Goal: Information Seeking & Learning: Learn about a topic

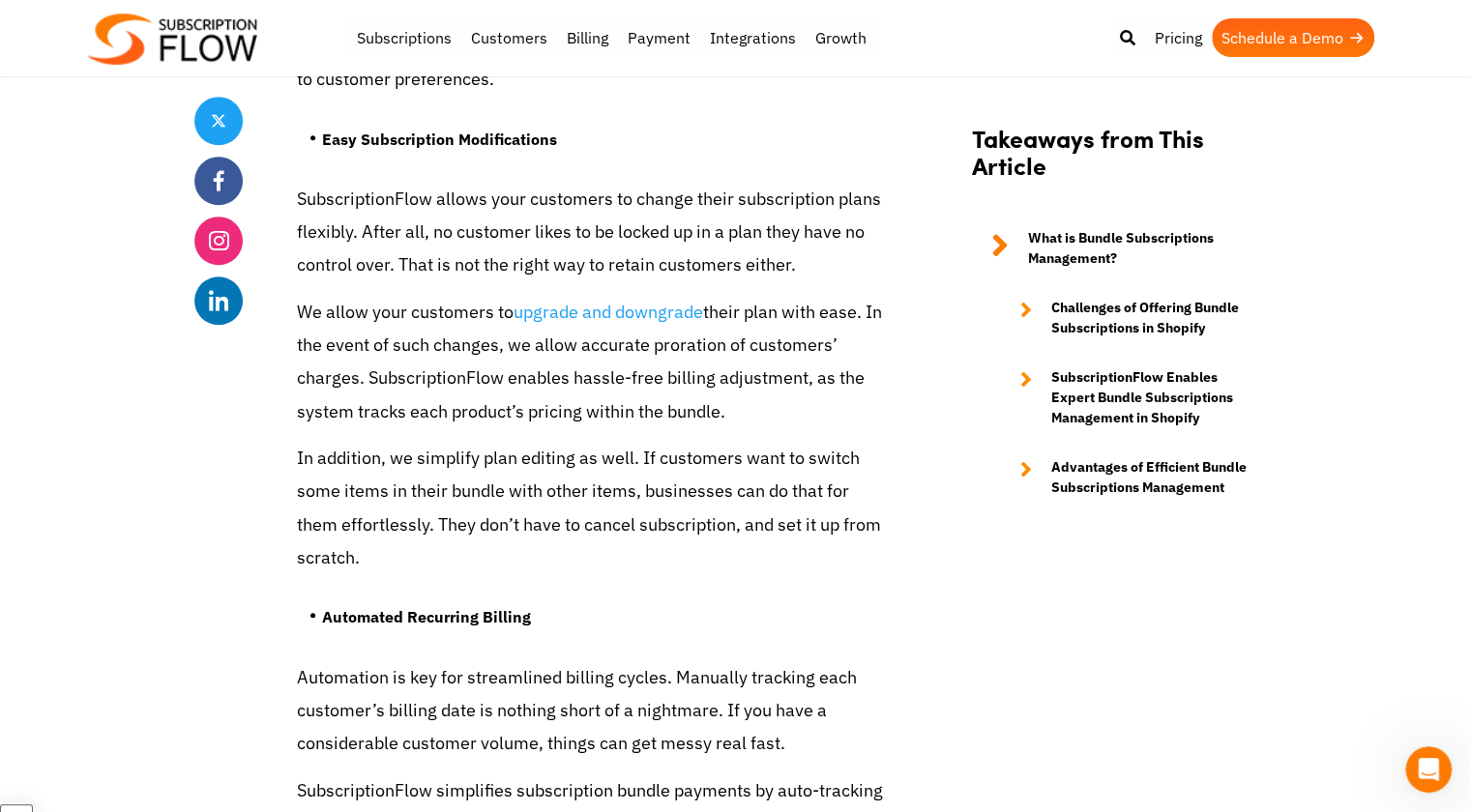
scroll to position [5214, 0]
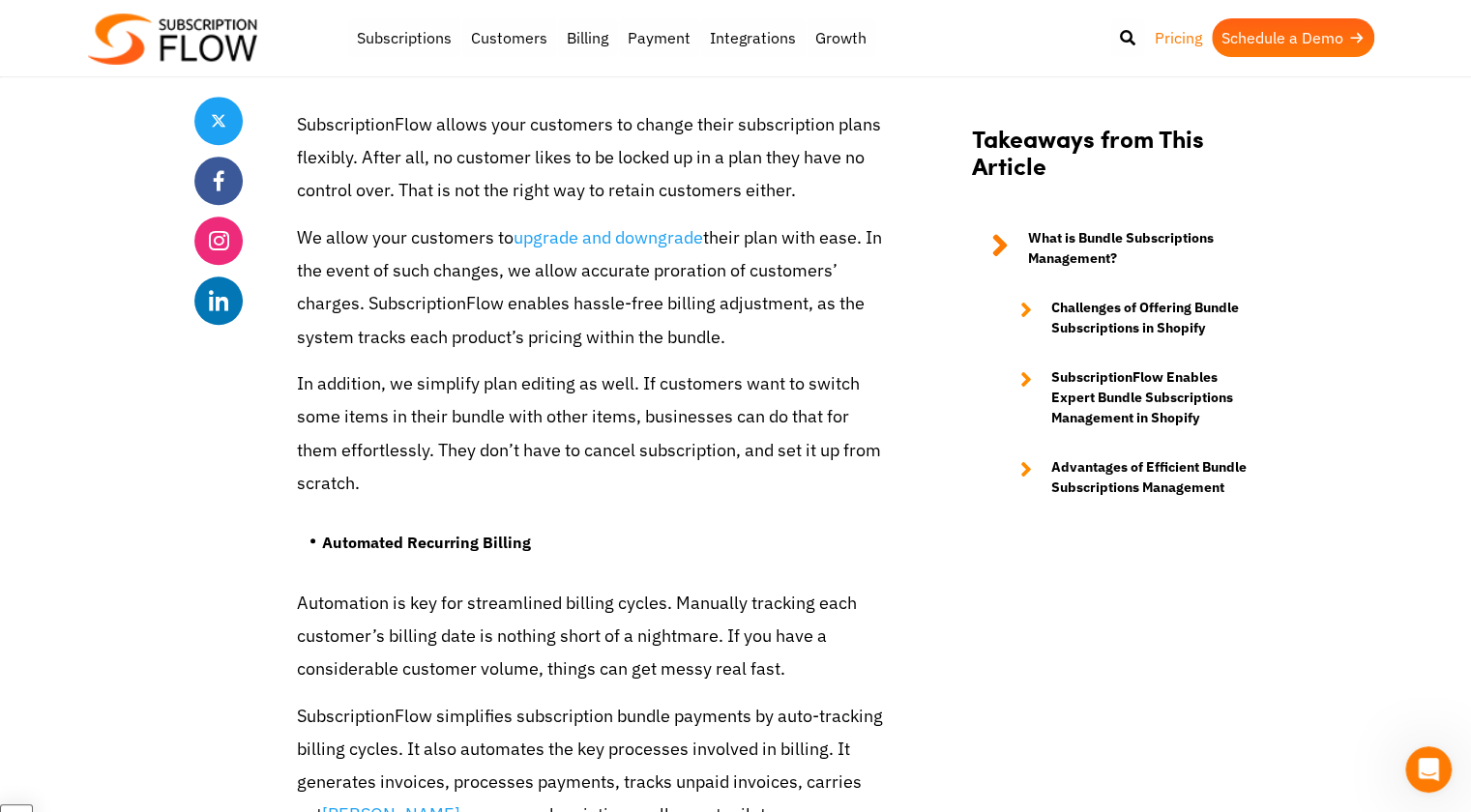
click at [1178, 38] on link "Pricing" at bounding box center [1178, 38] width 66 height 39
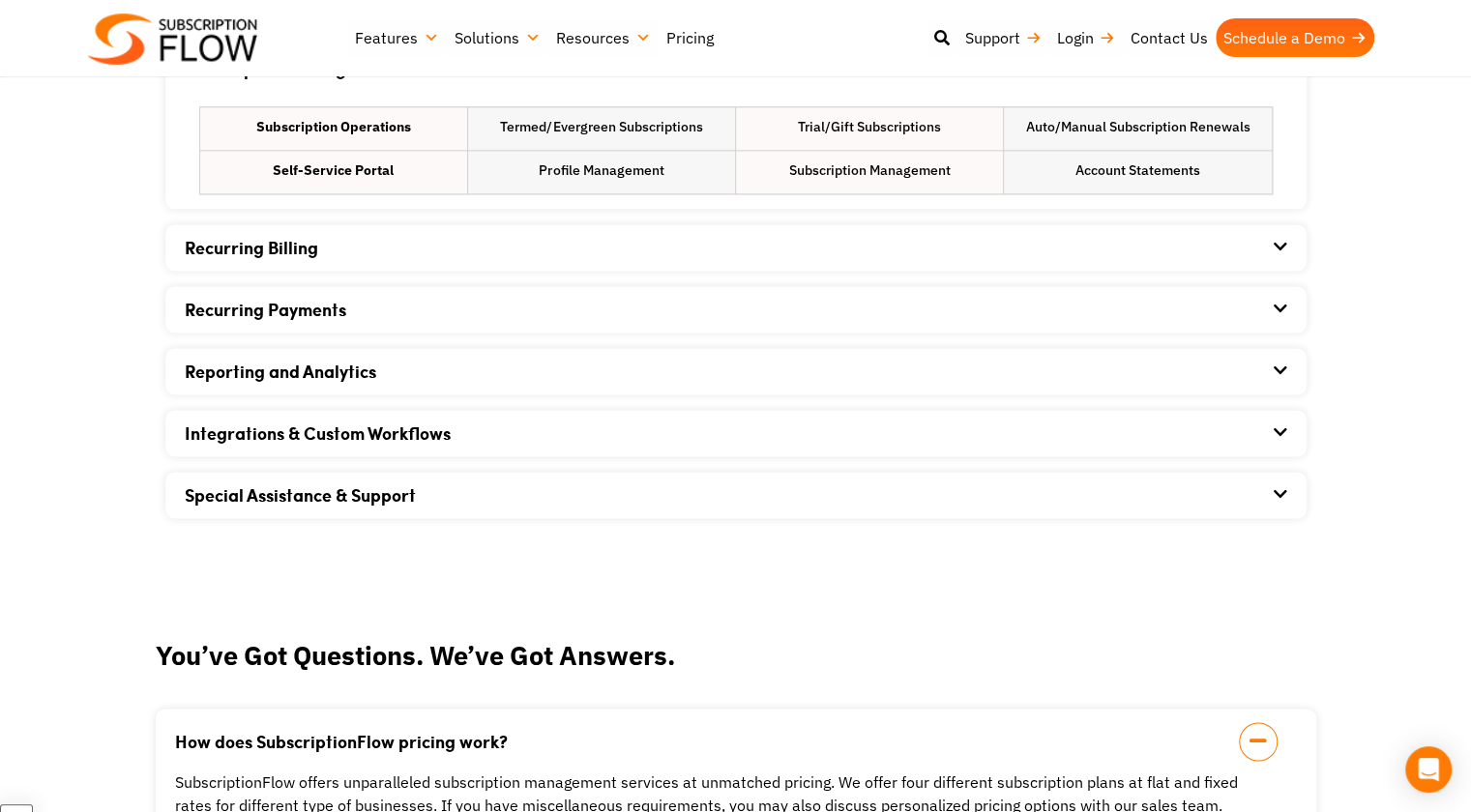
scroll to position [1444, 0]
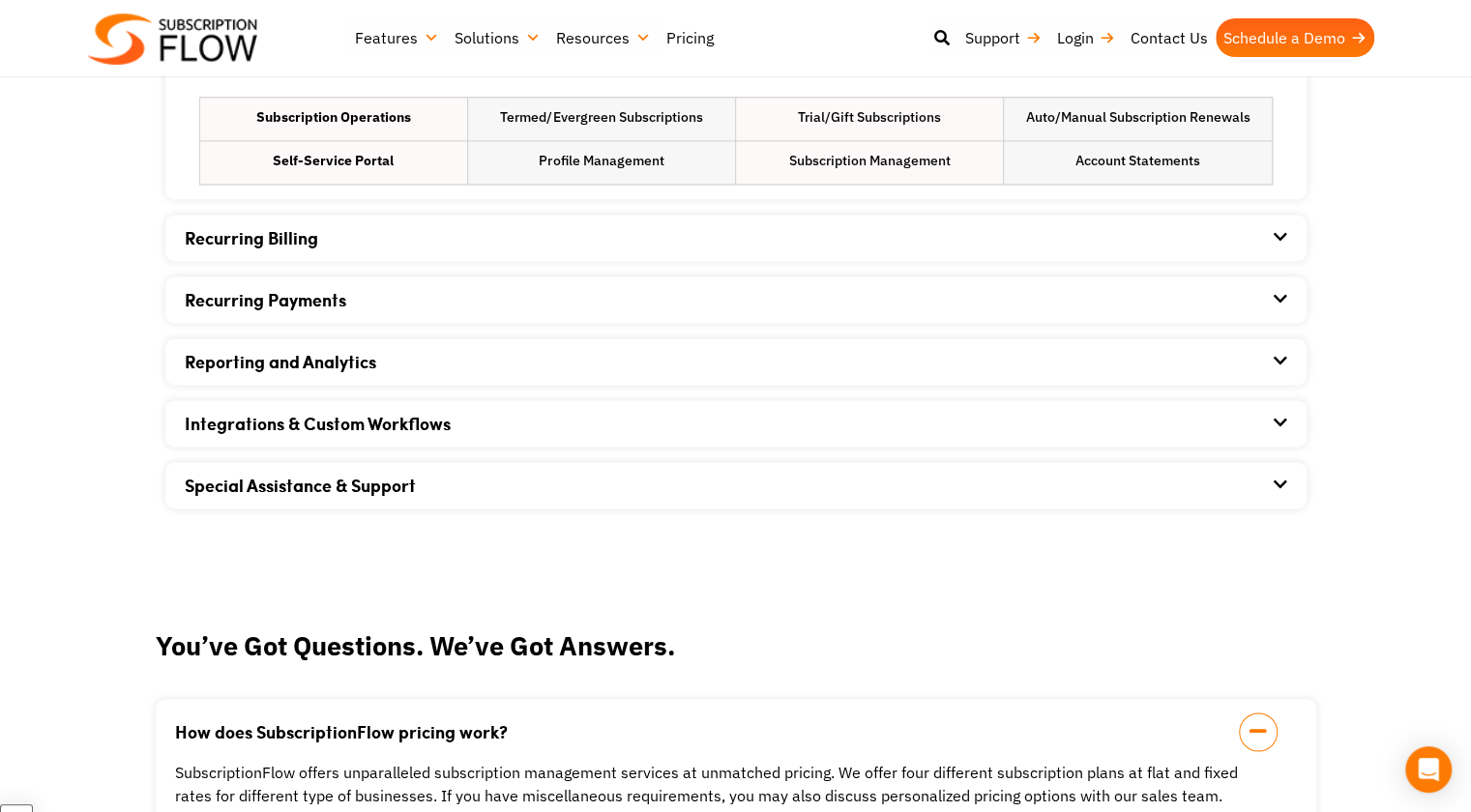
click at [1278, 423] on icon at bounding box center [1280, 423] width 14 height 16
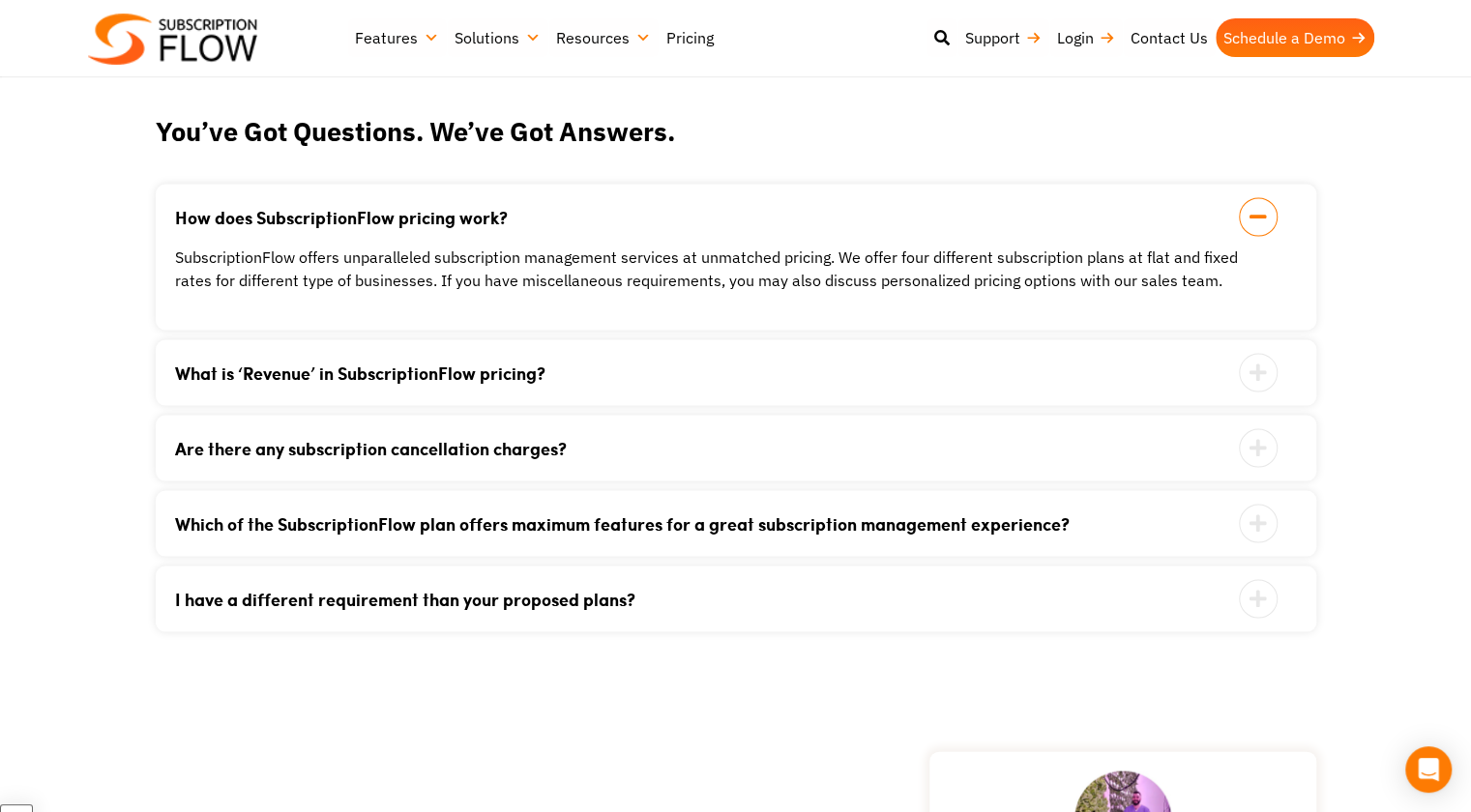
scroll to position [2192, 0]
